Goal: Contribute content

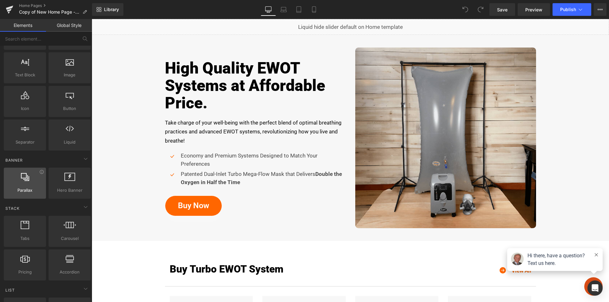
scroll to position [32, 0]
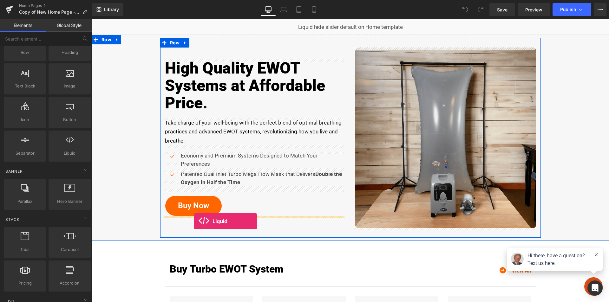
drag, startPoint x: 160, startPoint y: 166, endPoint x: 194, endPoint y: 221, distance: 65.0
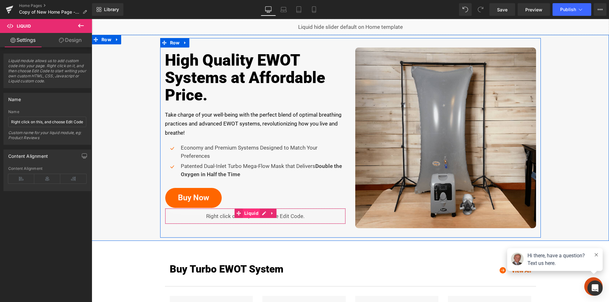
click at [250, 215] on span "Liquid" at bounding box center [251, 214] width 17 height 10
click at [262, 212] on link at bounding box center [264, 214] width 8 height 10
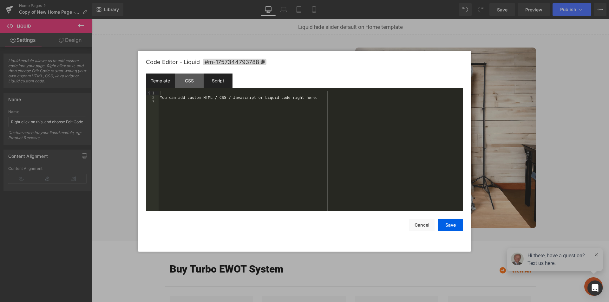
click at [216, 83] on div "Script" at bounding box center [218, 81] width 29 height 14
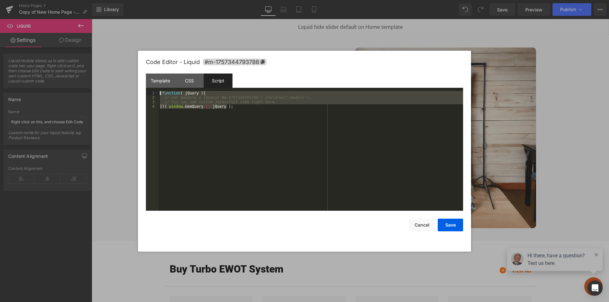
drag, startPoint x: 244, startPoint y: 111, endPoint x: 147, endPoint y: 89, distance: 99.1
click at [147, 89] on div "Template CSS Script Data 1 2 3 You can add custom HTML / CSS / Javascript or Li…" at bounding box center [304, 142] width 317 height 137
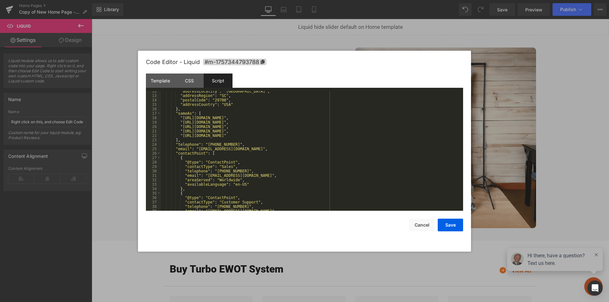
scroll to position [0, 0]
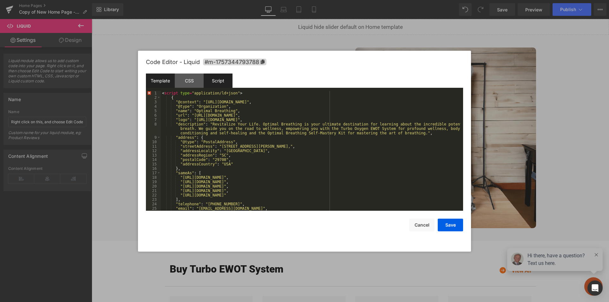
click at [168, 81] on div "Template" at bounding box center [160, 81] width 29 height 14
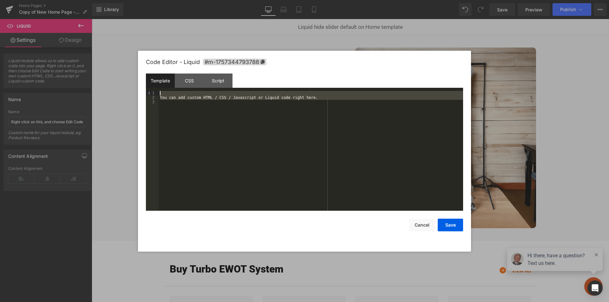
drag, startPoint x: 311, startPoint y: 100, endPoint x: 138, endPoint y: 91, distance: 173.7
click at [138, 91] on body "Liquid You are previewing how the will restyle your page. You can not edit Elem…" at bounding box center [304, 151] width 609 height 302
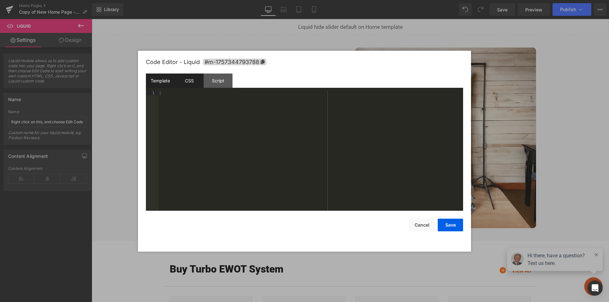
click at [186, 82] on div "CSS" at bounding box center [189, 81] width 29 height 14
drag, startPoint x: 200, startPoint y: 102, endPoint x: 239, endPoint y: 147, distance: 59.8
click at [164, 101] on div "#m-1757344793788 { }" at bounding box center [311, 155] width 304 height 129
click at [454, 224] on button "Save" at bounding box center [450, 225] width 25 height 13
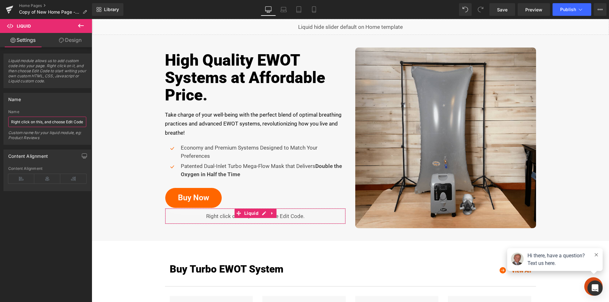
click at [34, 121] on input "Right click on this, and choose Edit Code." at bounding box center [47, 122] width 78 height 10
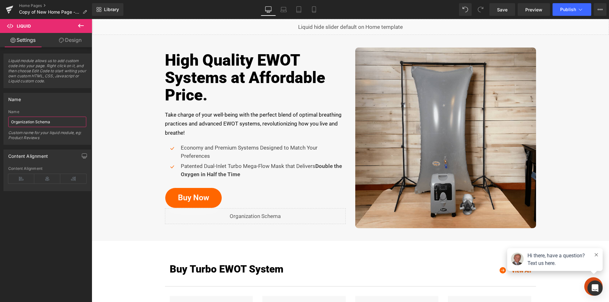
type input "Organization Schema"
click at [57, 109] on div "Name Right click on this, and choose Edit Code. Name Organization Schema Custom…" at bounding box center [47, 119] width 88 height 52
click at [575, 10] on span "Publish" at bounding box center [568, 9] width 16 height 5
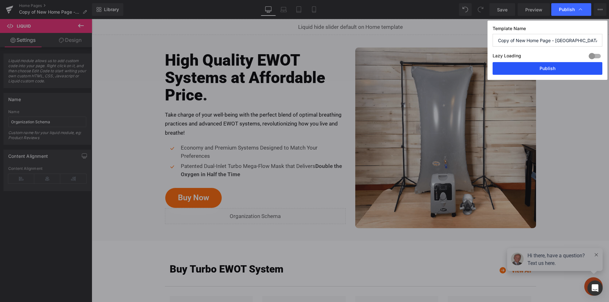
click at [544, 68] on button "Publish" at bounding box center [547, 68] width 110 height 13
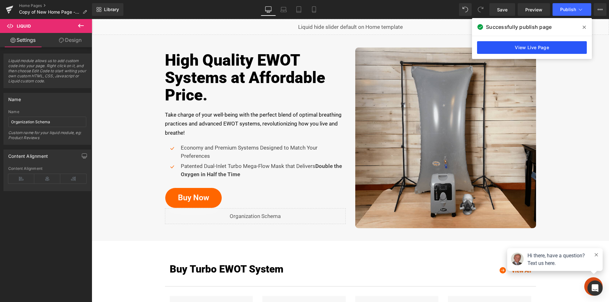
click at [520, 47] on link "View Live Page" at bounding box center [532, 47] width 110 height 13
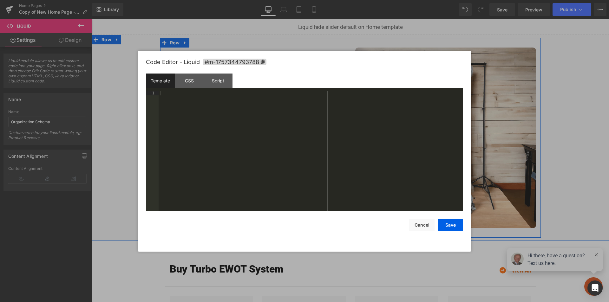
click at [261, 213] on icon at bounding box center [262, 213] width 3 height 4
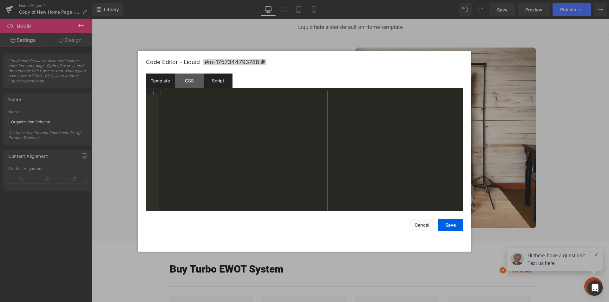
click at [211, 83] on div "Script" at bounding box center [218, 81] width 29 height 14
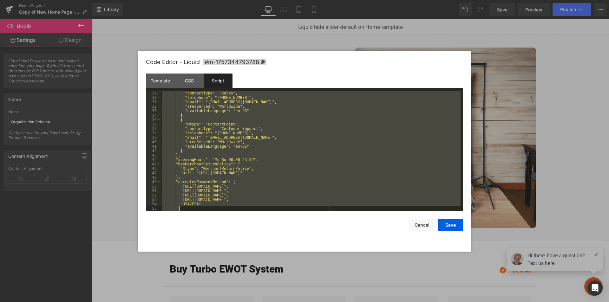
scroll to position [231, 0]
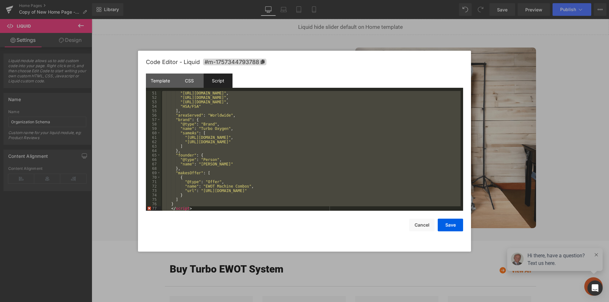
drag, startPoint x: 162, startPoint y: 93, endPoint x: 238, endPoint y: 238, distance: 163.4
click at [238, 238] on div "Code Editor - Liquid #m-1757344793788 Template CSS Script Data 1 XXXXXXXXXXXXXX…" at bounding box center [304, 151] width 317 height 201
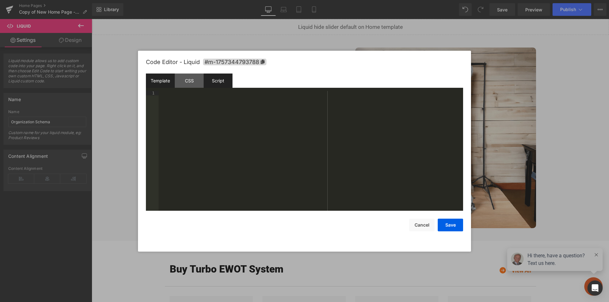
click at [166, 81] on div "Template" at bounding box center [160, 81] width 29 height 14
click at [198, 114] on div at bounding box center [311, 155] width 304 height 129
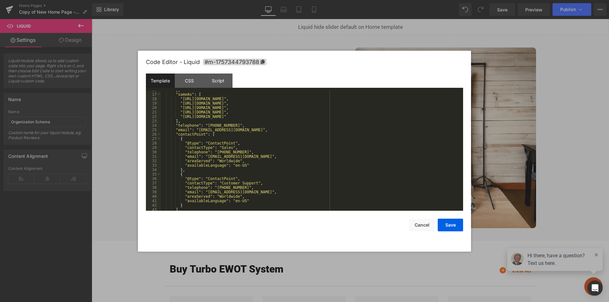
scroll to position [0, 0]
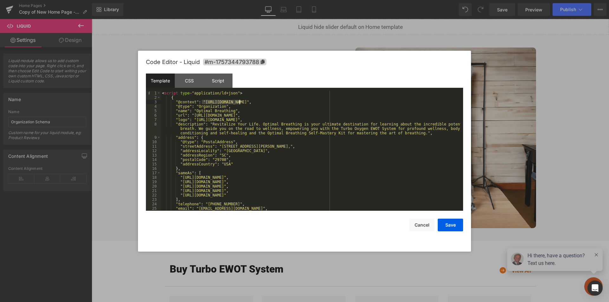
drag, startPoint x: 202, startPoint y: 102, endPoint x: 239, endPoint y: 101, distance: 37.1
click at [239, 101] on div "< script type = "application/ld+json" > { "@context" : "[URL][DOMAIN_NAME]" , "…" at bounding box center [311, 155] width 300 height 129
click at [444, 227] on button "Save" at bounding box center [450, 225] width 25 height 13
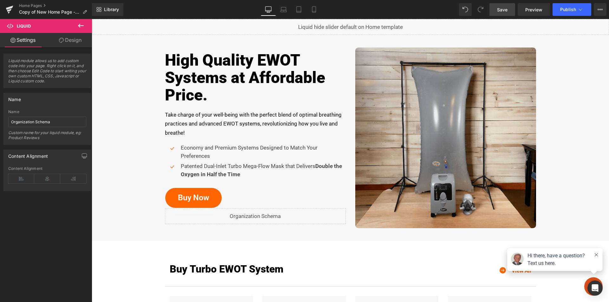
click at [504, 8] on span "Save" at bounding box center [502, 9] width 10 height 7
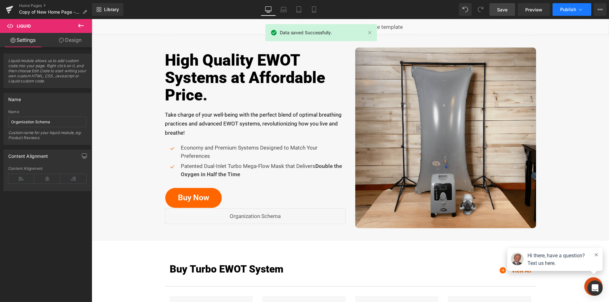
click at [572, 6] on button "Publish" at bounding box center [571, 9] width 39 height 13
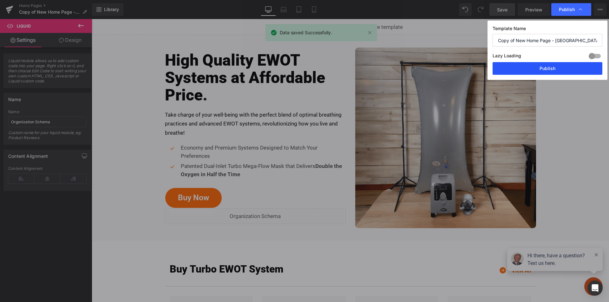
click at [539, 68] on button "Publish" at bounding box center [547, 68] width 110 height 13
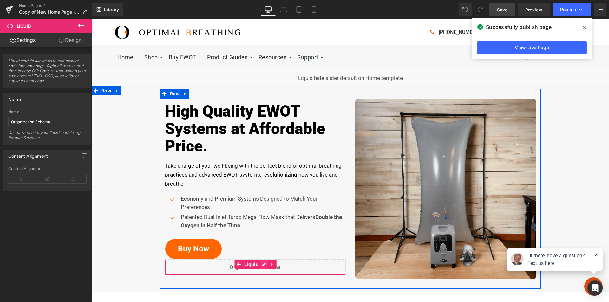
click at [262, 264] on icon at bounding box center [264, 264] width 4 height 5
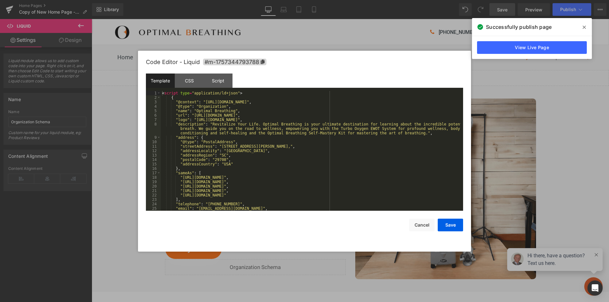
click at [201, 152] on div "< script type = "application/ld+json" > { "@context" : "[URL][DOMAIN_NAME]" , "…" at bounding box center [311, 155] width 300 height 129
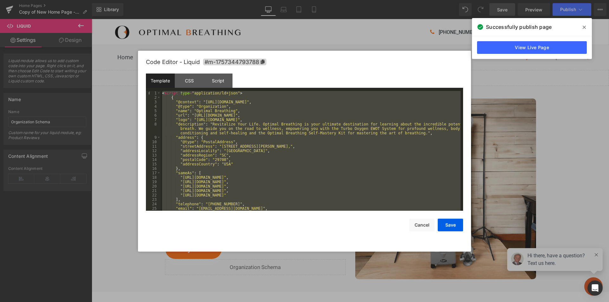
scroll to position [231, 0]
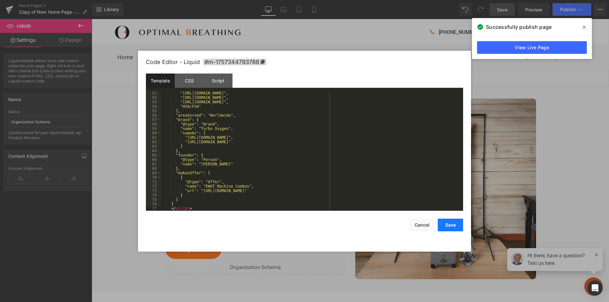
click at [452, 226] on button "Save" at bounding box center [450, 225] width 25 height 13
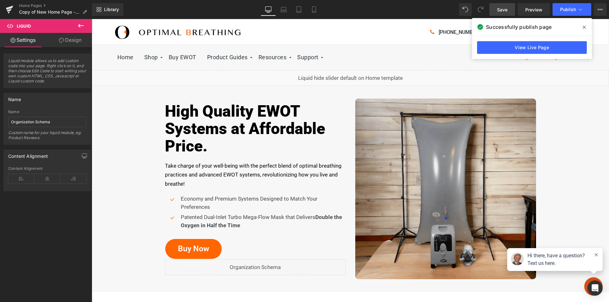
click at [502, 12] on span "Save" at bounding box center [502, 9] width 10 height 7
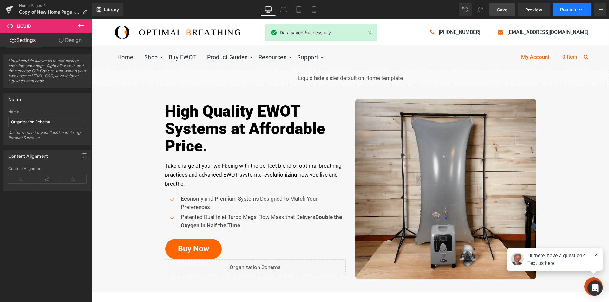
click at [558, 9] on button "Publish" at bounding box center [571, 9] width 39 height 13
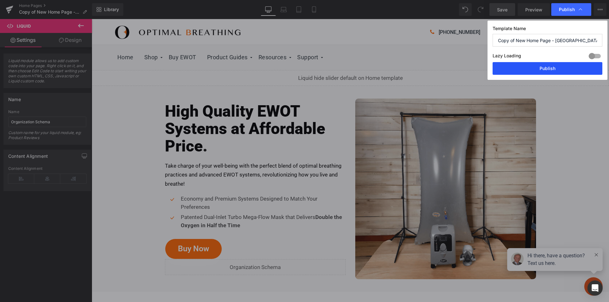
drag, startPoint x: 548, startPoint y: 67, endPoint x: 273, endPoint y: 154, distance: 287.9
click at [548, 67] on button "Publish" at bounding box center [547, 68] width 110 height 13
